Goal: Task Accomplishment & Management: Manage account settings

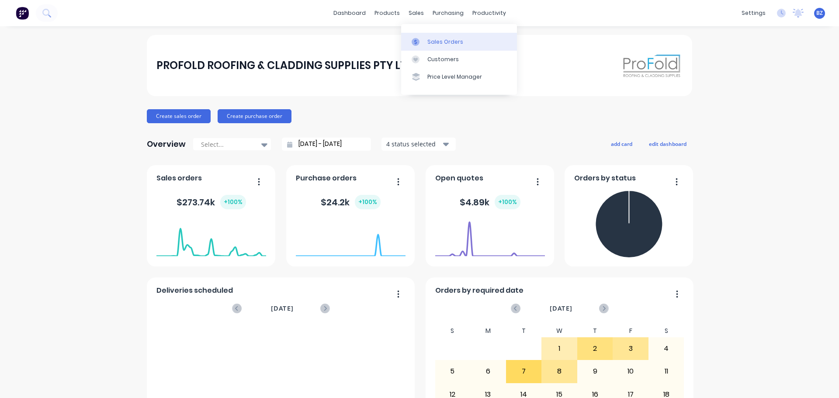
click at [457, 43] on div "Sales Orders" at bounding box center [445, 42] width 36 height 8
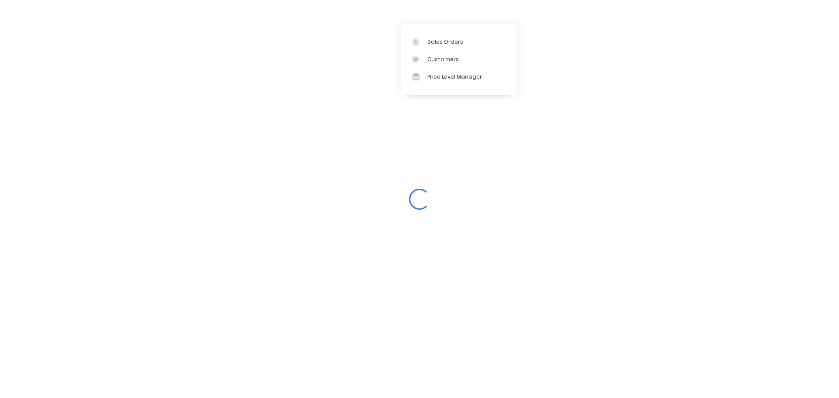
click at [569, 131] on div "Loading..." at bounding box center [419, 199] width 839 height 398
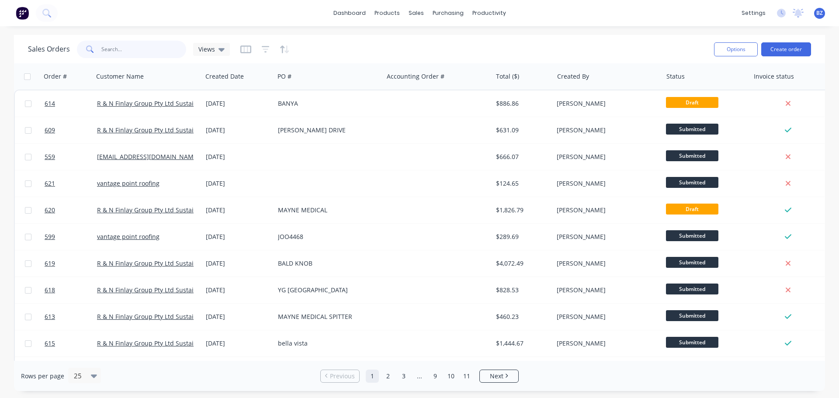
click at [125, 53] on input "text" at bounding box center [143, 49] width 85 height 17
type input "575"
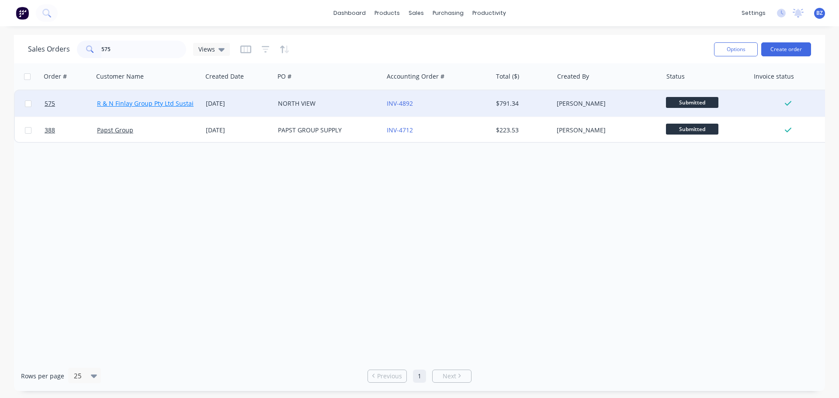
click at [137, 106] on link "R & N Finlay Group Pty Ltd Sustainable Cladding" at bounding box center [167, 103] width 141 height 8
click at [406, 105] on link "INV-4892" at bounding box center [400, 103] width 26 height 8
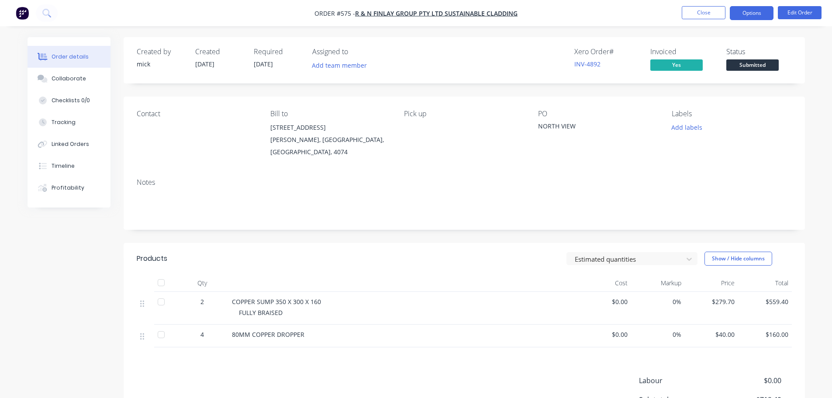
click at [749, 10] on button "Options" at bounding box center [752, 13] width 44 height 14
click at [446, 121] on div "Pick up" at bounding box center [464, 134] width 120 height 49
click at [343, 15] on span "Order #575 -" at bounding box center [335, 13] width 41 height 8
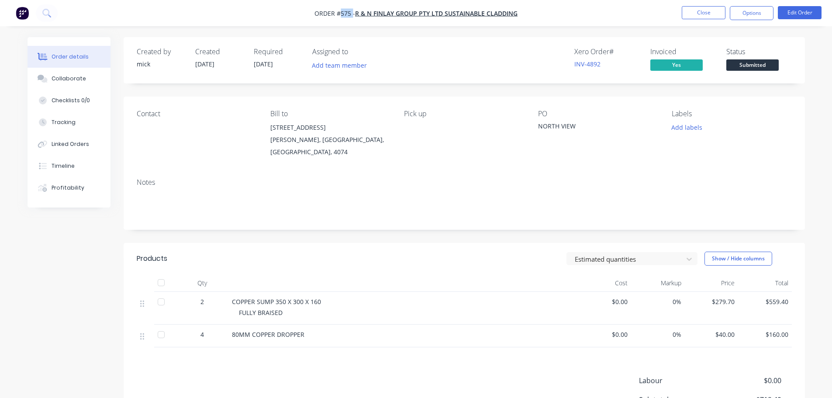
click at [343, 15] on span "Order #575 -" at bounding box center [335, 13] width 41 height 8
click at [749, 14] on button "Options" at bounding box center [752, 13] width 44 height 14
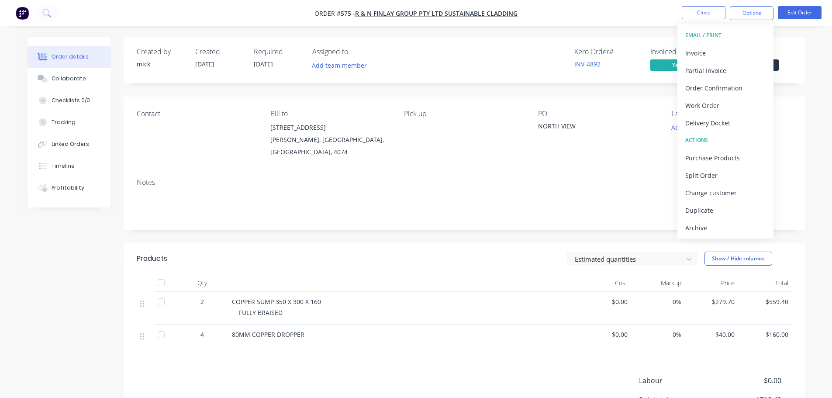
click at [531, 171] on div "Notes" at bounding box center [465, 200] width 682 height 59
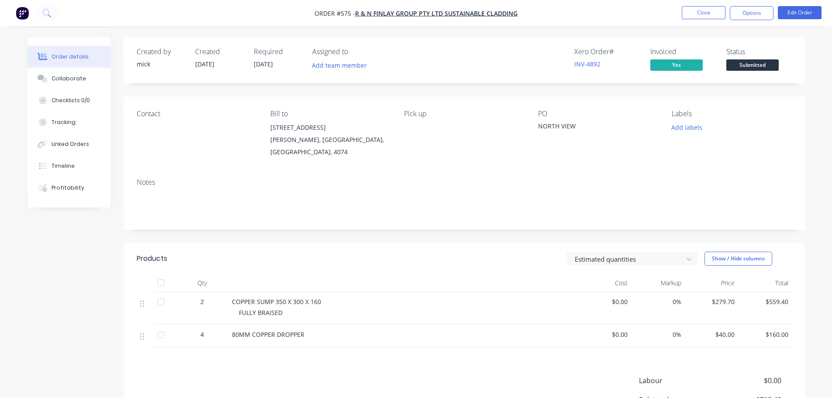
click at [267, 61] on span "[DATE]" at bounding box center [263, 64] width 19 height 8
click at [746, 10] on button "Options" at bounding box center [752, 13] width 44 height 14
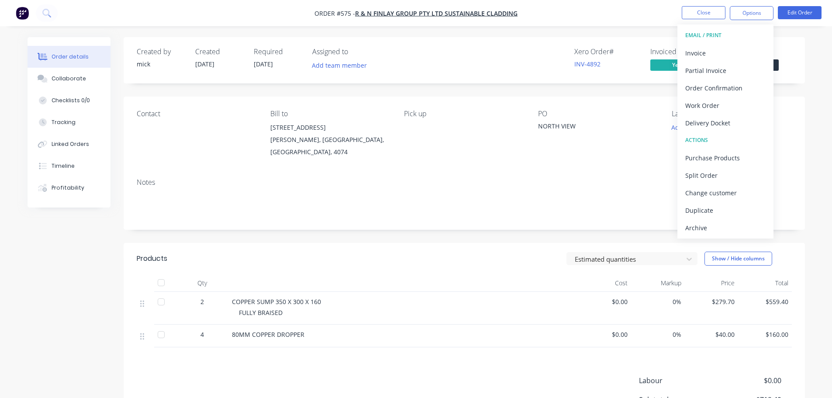
click at [826, 118] on div "Order details Collaborate Checklists 0/0 Tracking Linked Orders Timeline Profit…" at bounding box center [416, 251] width 832 height 503
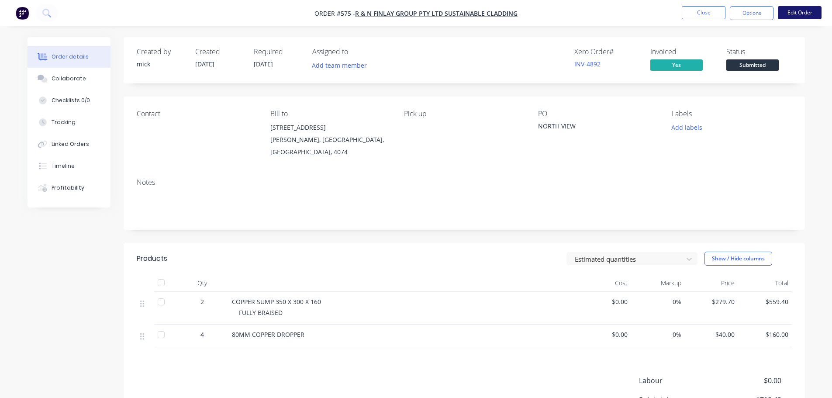
click at [809, 13] on button "Edit Order" at bounding box center [800, 12] width 44 height 13
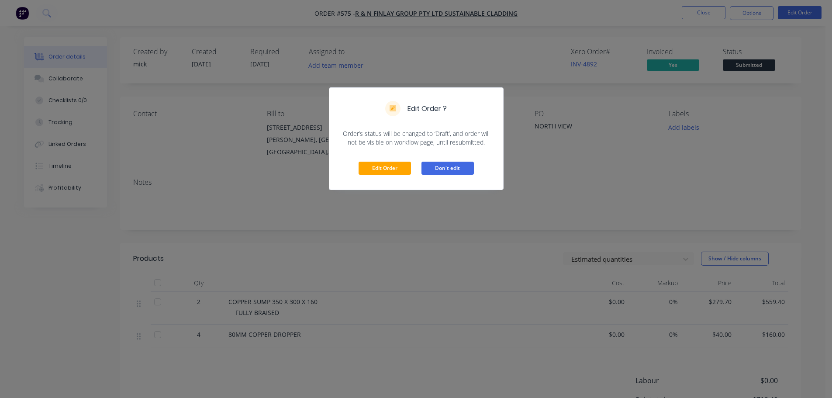
click at [468, 171] on button "Don't edit" at bounding box center [448, 168] width 52 height 13
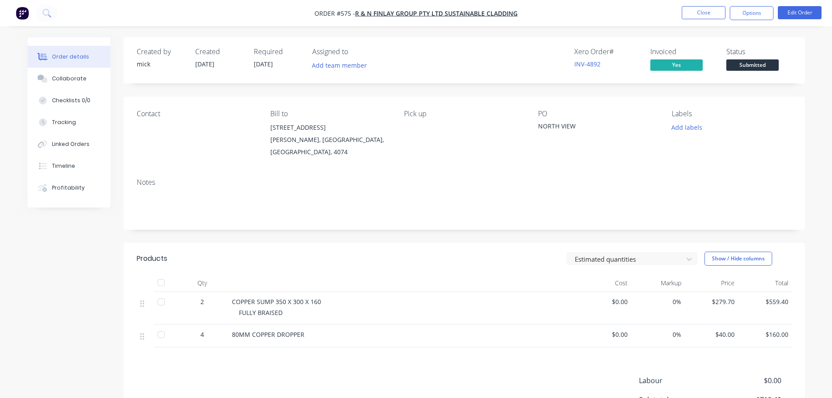
click at [260, 66] on span "[DATE]" at bounding box center [263, 64] width 19 height 8
click at [260, 63] on span "[DATE]" at bounding box center [263, 64] width 19 height 8
click at [66, 80] on div "Collaborate" at bounding box center [69, 79] width 35 height 8
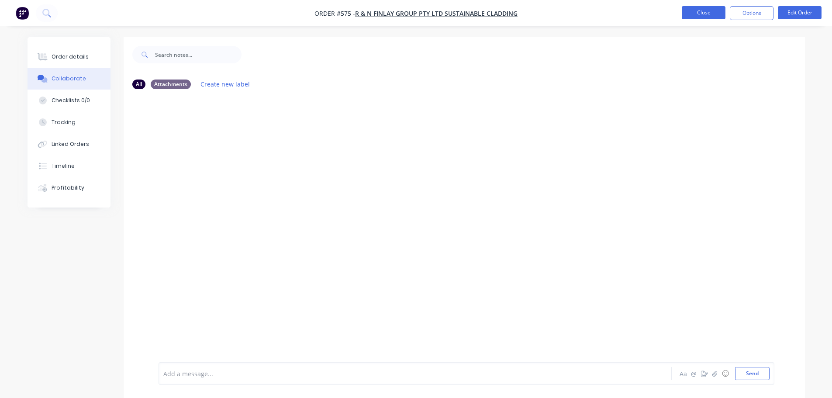
click at [706, 13] on button "Close" at bounding box center [704, 12] width 44 height 13
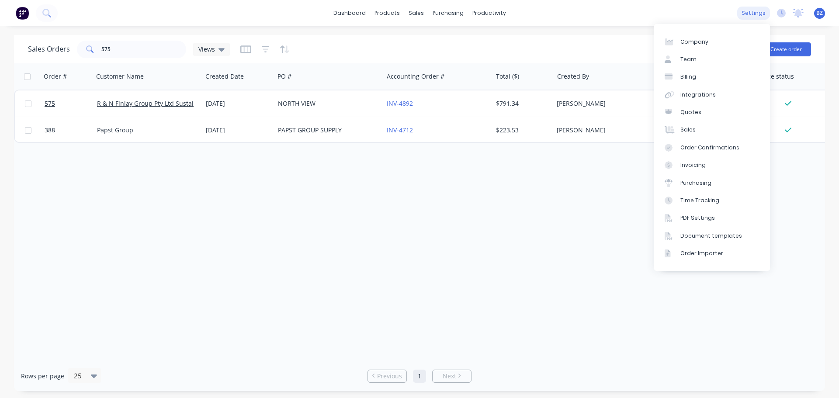
click at [765, 12] on div "settings" at bounding box center [753, 13] width 33 height 13
drag, startPoint x: 687, startPoint y: 73, endPoint x: 683, endPoint y: 80, distance: 8.2
click at [687, 73] on div "Billing" at bounding box center [688, 77] width 16 height 8
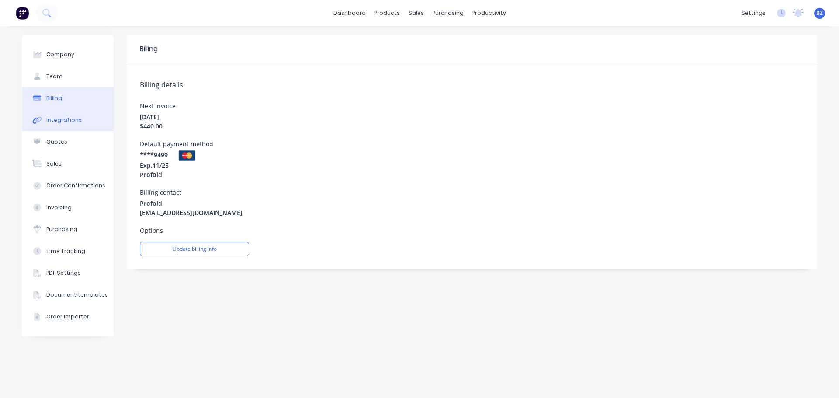
click at [40, 120] on icon at bounding box center [37, 120] width 10 height 8
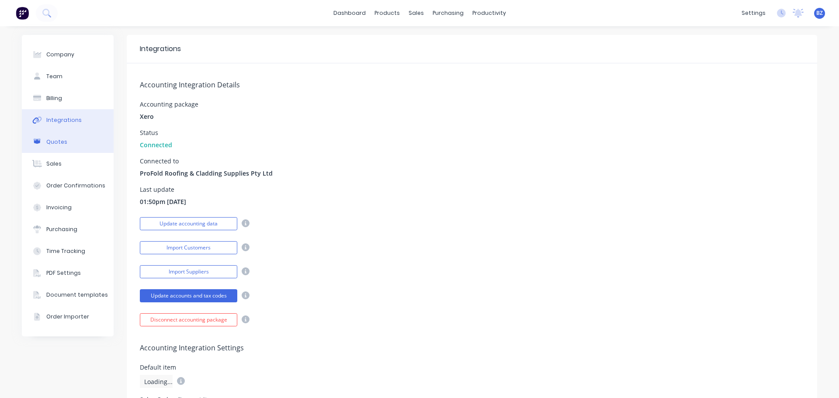
click at [52, 135] on button "Quotes" at bounding box center [68, 142] width 92 height 22
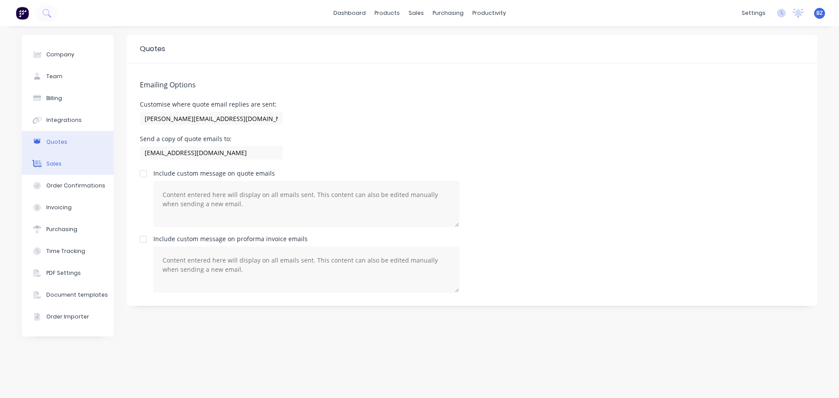
click at [61, 166] on button "Sales" at bounding box center [68, 164] width 92 height 22
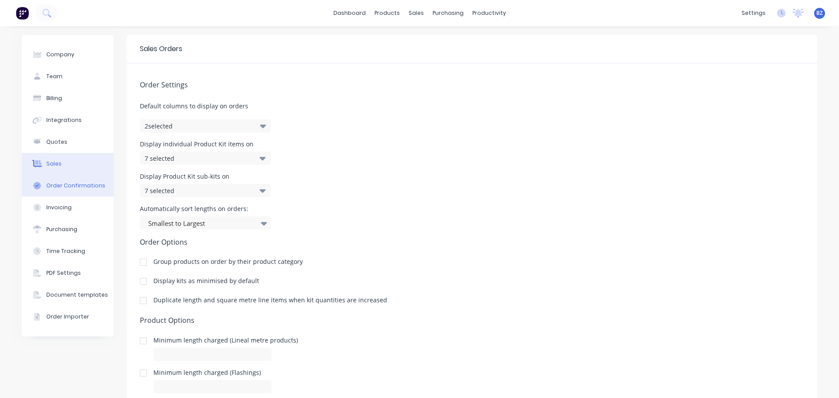
click at [70, 192] on button "Order Confirmations" at bounding box center [68, 186] width 92 height 22
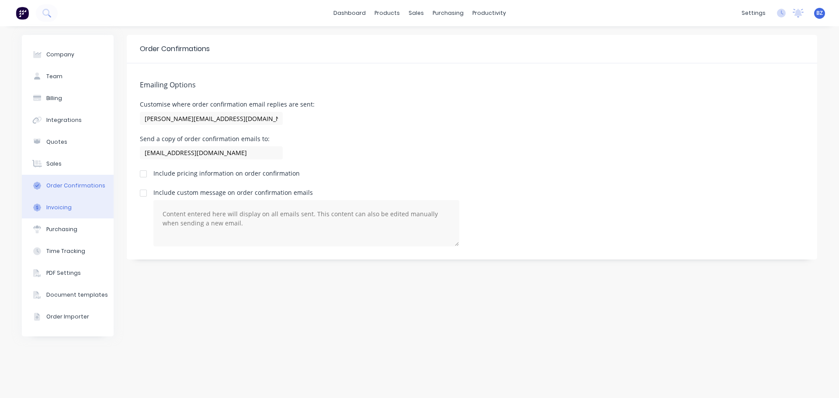
click at [74, 218] on button "Invoicing" at bounding box center [68, 208] width 92 height 22
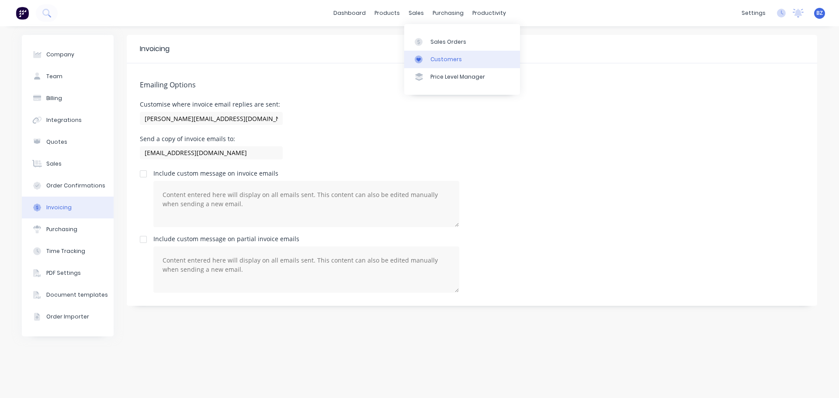
click at [443, 61] on div "Customers" at bounding box center [445, 59] width 31 height 8
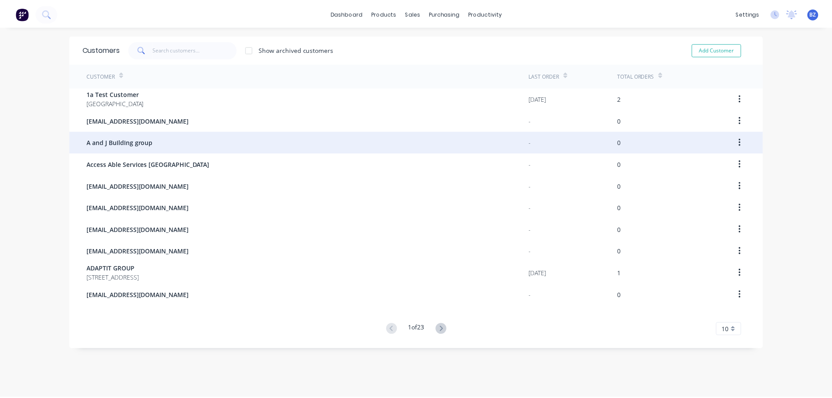
scroll to position [17, 0]
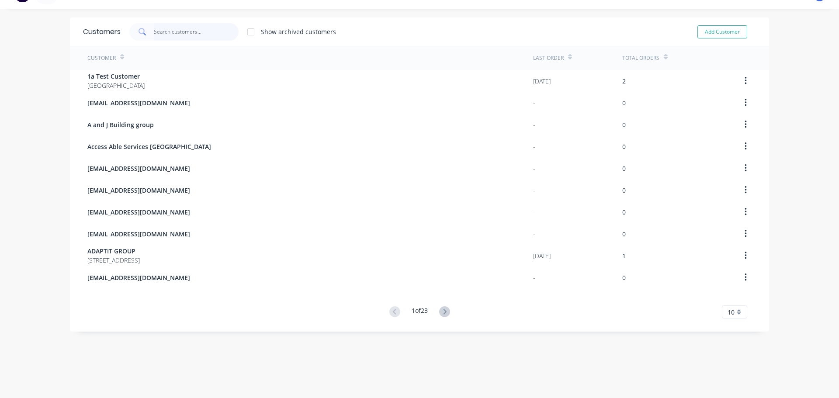
click at [156, 33] on input "text" at bounding box center [196, 31] width 85 height 17
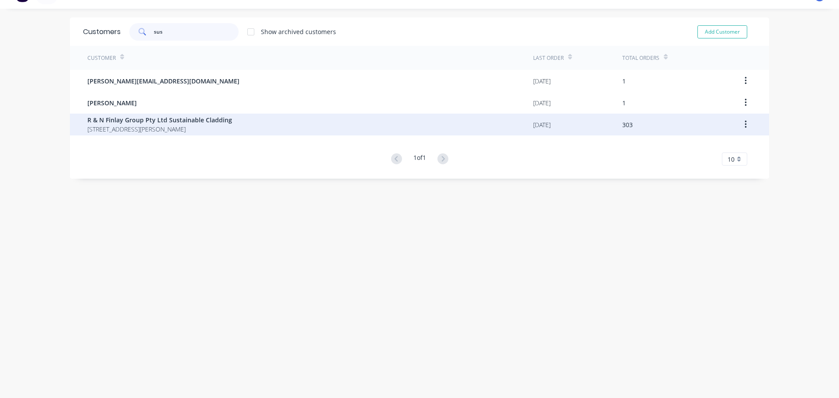
type input "sus"
click at [171, 132] on span "[STREET_ADDRESS][PERSON_NAME]" at bounding box center [159, 129] width 145 height 9
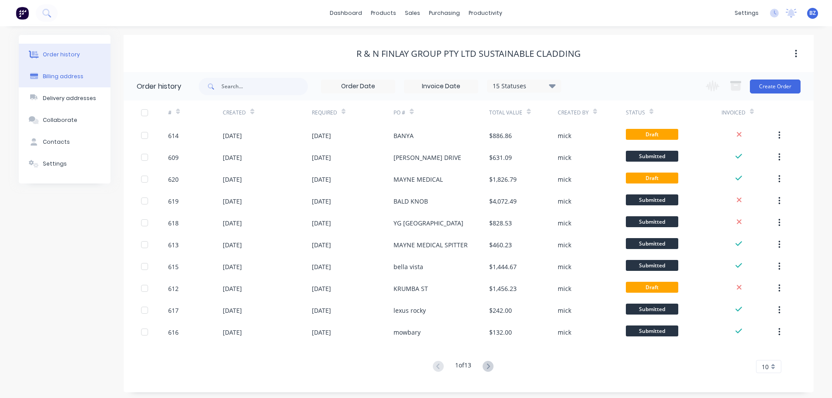
click at [74, 85] on button "Billing address" at bounding box center [65, 77] width 92 height 22
select select "AU"
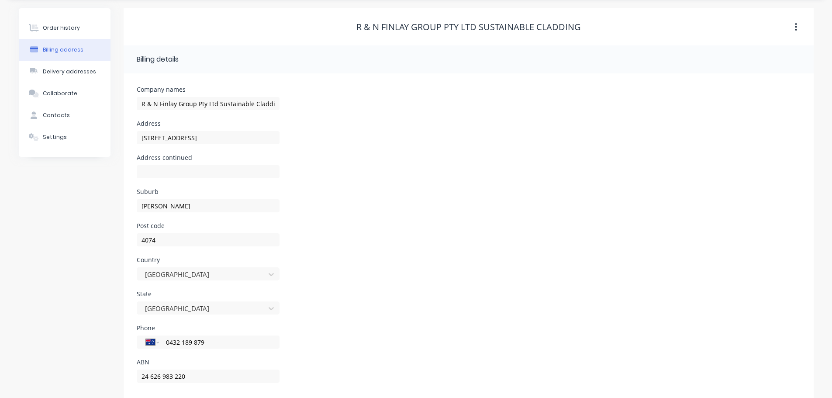
scroll to position [39, 0]
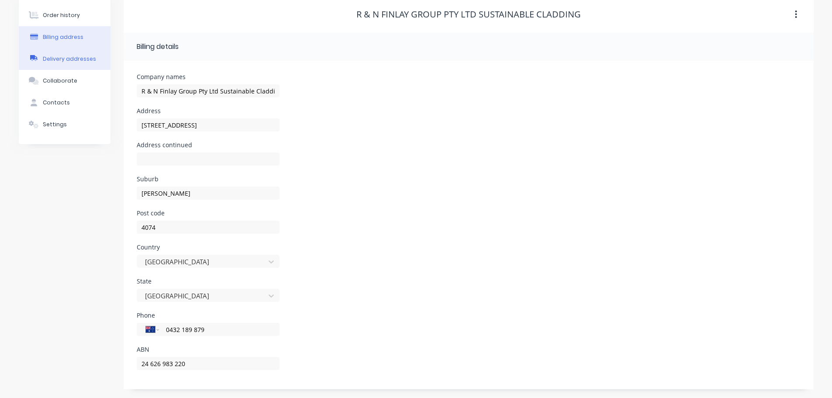
click at [85, 67] on button "Delivery addresses" at bounding box center [65, 59] width 92 height 22
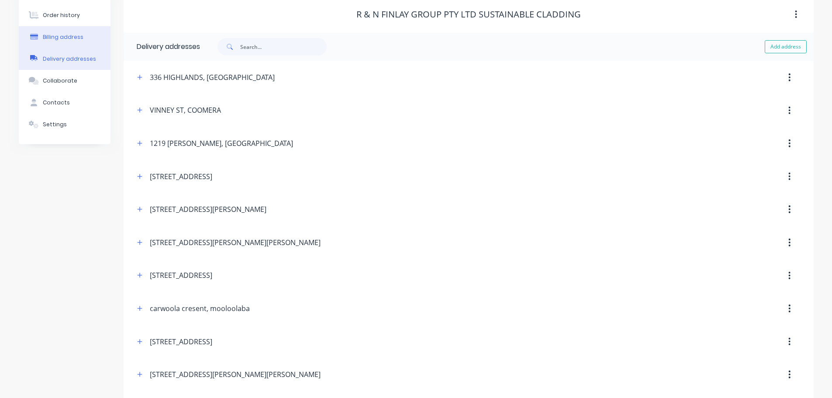
click at [59, 81] on div "Collaborate" at bounding box center [60, 81] width 35 height 8
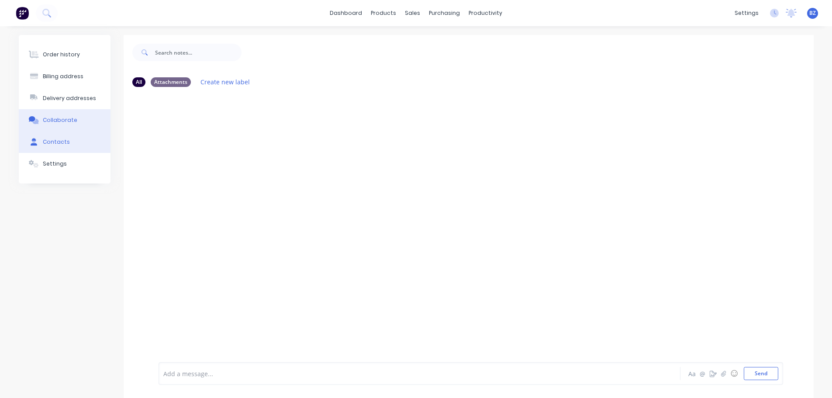
click at [74, 149] on button "Contacts" at bounding box center [65, 142] width 92 height 22
click at [70, 177] on div "Order history Billing address Delivery addresses Collaborate Contacts Settings" at bounding box center [65, 109] width 92 height 149
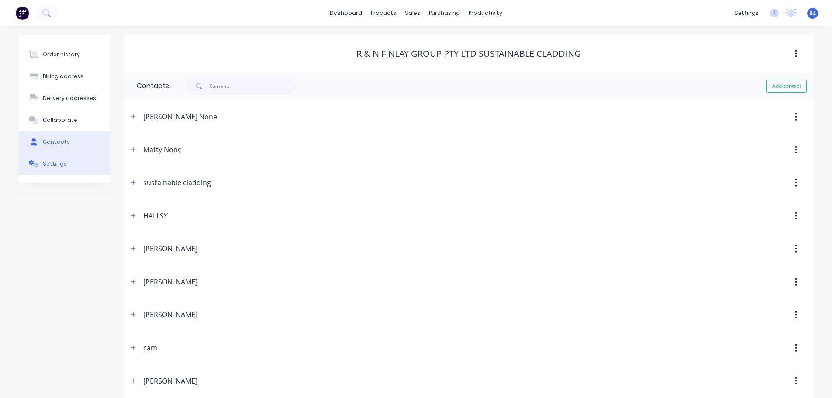
click at [69, 164] on button "Settings" at bounding box center [65, 164] width 92 height 22
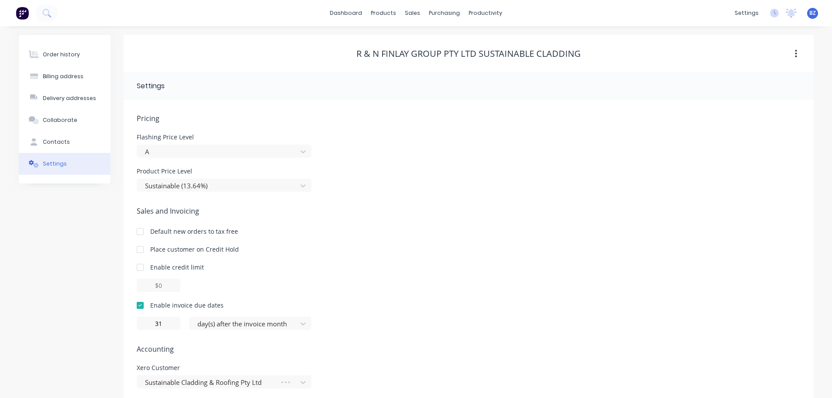
scroll to position [35, 0]
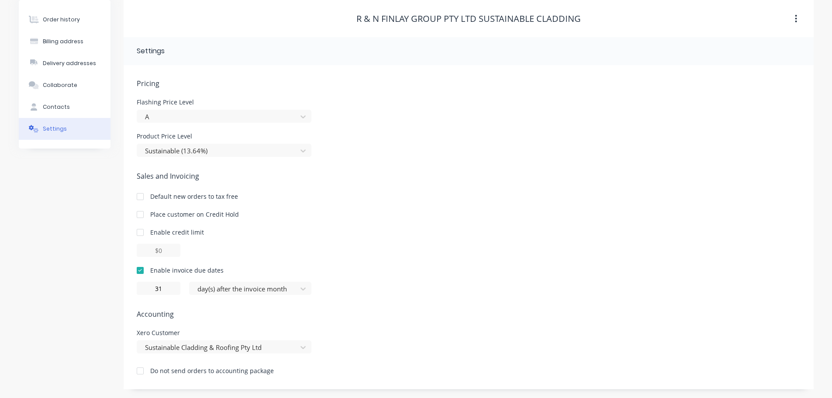
click at [346, 233] on div "Enable credit limit" at bounding box center [469, 232] width 664 height 9
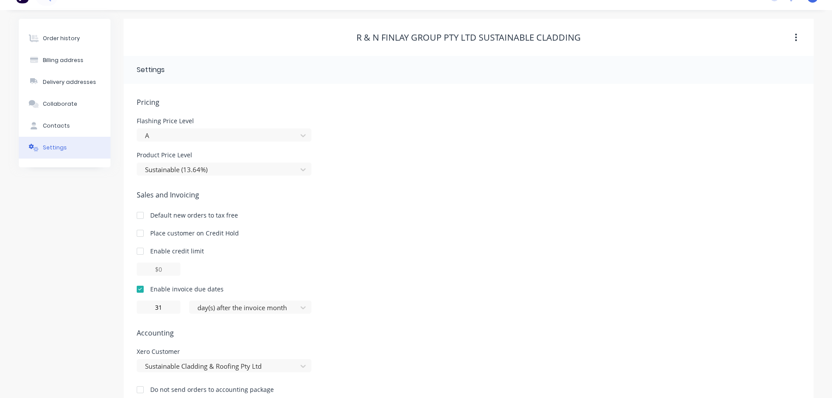
scroll to position [0, 0]
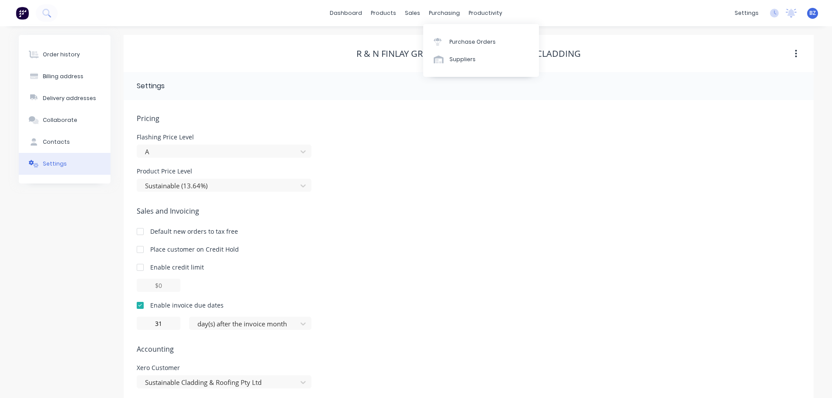
click at [704, 105] on div "Pricing Flashing Price Level A Product Price Level Sustainable (13.64%) Sales a…" at bounding box center [469, 262] width 690 height 324
click at [795, 54] on button "button" at bounding box center [796, 54] width 21 height 16
click at [675, 47] on div "R & N Finlay Group Pty Ltd Sustainable Cladding Archive" at bounding box center [469, 54] width 690 height 16
click at [482, 14] on div "productivity" at bounding box center [485, 13] width 42 height 13
click at [431, 35] on link "Sales Orders" at bounding box center [459, 41] width 116 height 17
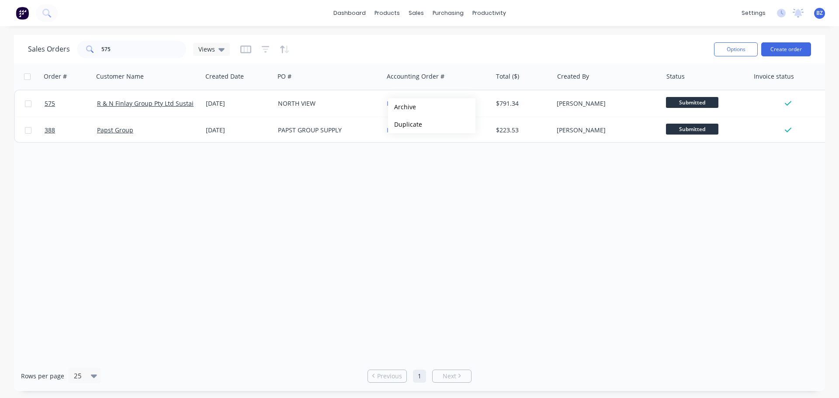
click at [452, 191] on div "Order # Customer Name Created Date PO # Accounting Order # Total ($) Created By…" at bounding box center [419, 212] width 811 height 298
drag, startPoint x: 467, startPoint y: 196, endPoint x: 426, endPoint y: 149, distance: 61.3
click at [466, 194] on div "Order # Customer Name Created Date PO # Accounting Order # Total ($) Created By…" at bounding box center [419, 212] width 811 height 298
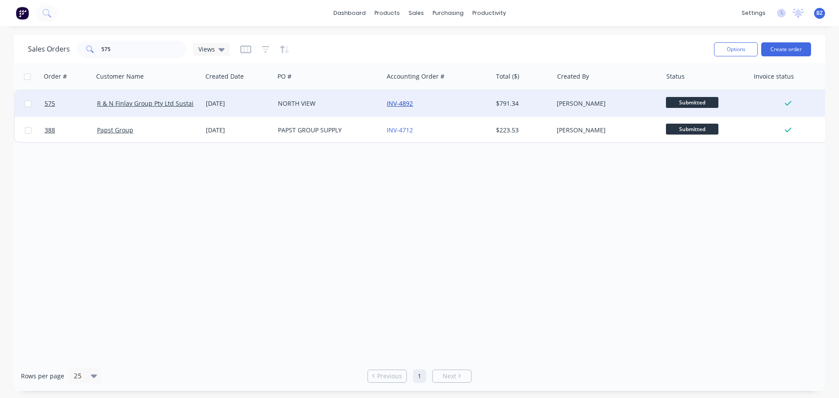
click at [400, 106] on link "INV-4892" at bounding box center [400, 103] width 26 height 8
